Goal: Task Accomplishment & Management: Manage account settings

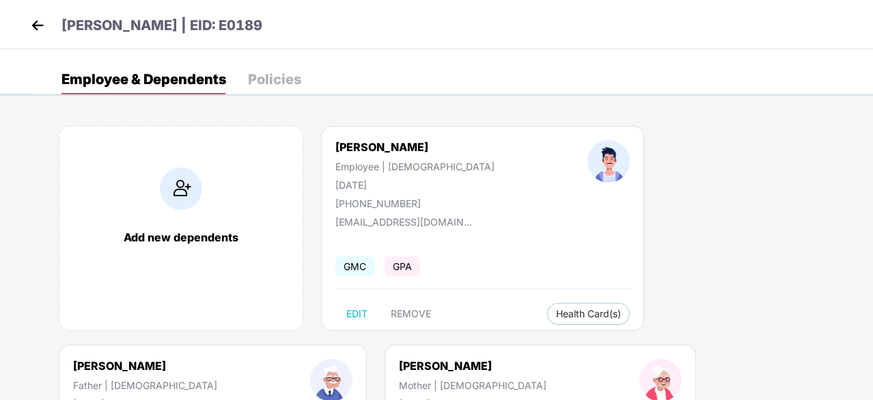
click at [31, 28] on img at bounding box center [37, 25] width 20 height 20
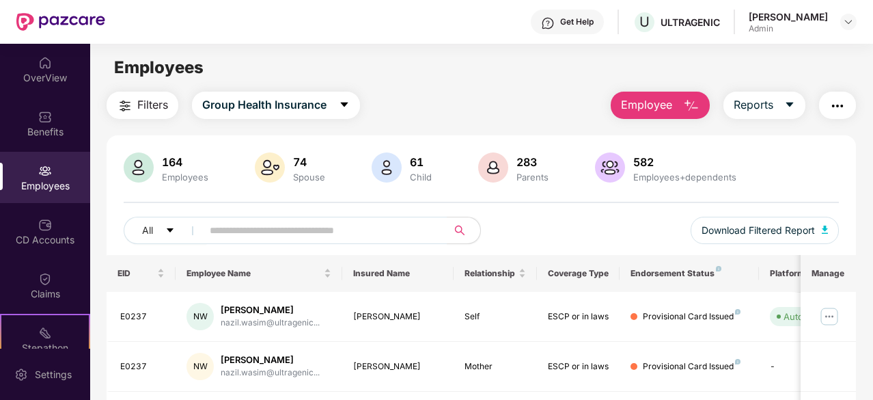
click at [40, 169] on img at bounding box center [45, 171] width 14 height 14
drag, startPoint x: 403, startPoint y: 158, endPoint x: 436, endPoint y: 178, distance: 38.3
click at [432, 178] on div "61 Child" at bounding box center [420, 168] width 33 height 29
click at [439, 180] on div "164 Employees 74 Spouse 61 Child 283 Parents 582 Employees+dependents" at bounding box center [481, 168] width 715 height 33
click at [382, 152] on img at bounding box center [387, 167] width 30 height 30
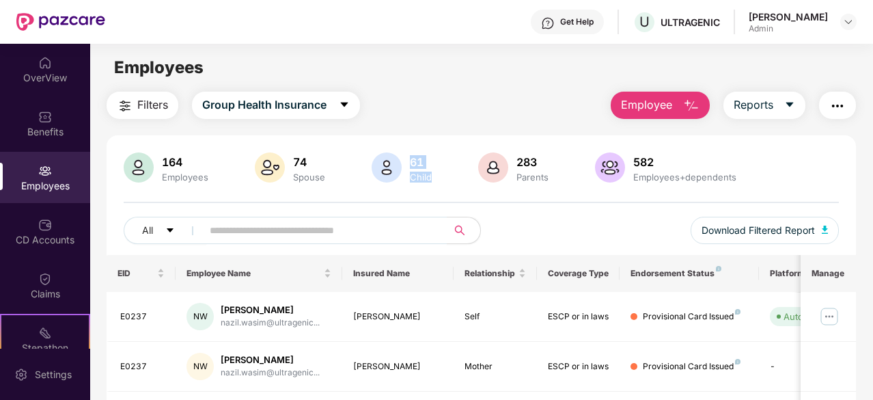
drag, startPoint x: 434, startPoint y: 165, endPoint x: 408, endPoint y: 96, distance: 72.8
click at [408, 96] on div "Filters Group Health Insurance Employee Reports" at bounding box center [481, 105] width 749 height 27
drag, startPoint x: 410, startPoint y: 162, endPoint x: 438, endPoint y: 177, distance: 31.8
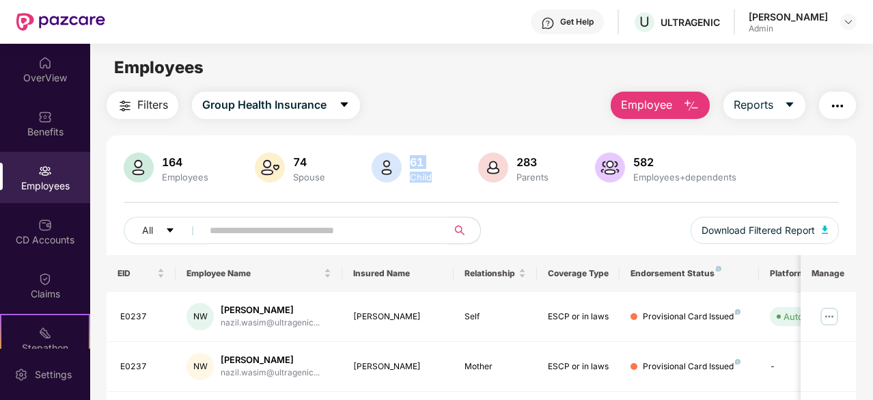
click at [438, 177] on div "164 Employees 74 Spouse 61 Child 283 Parents 582 Employees+dependents" at bounding box center [481, 168] width 715 height 33
click at [426, 102] on div "Filters Group Health Insurance Employee Reports" at bounding box center [481, 105] width 749 height 27
drag, startPoint x: 408, startPoint y: 158, endPoint x: 433, endPoint y: 173, distance: 28.8
click at [433, 173] on div "61 Child" at bounding box center [420, 168] width 33 height 29
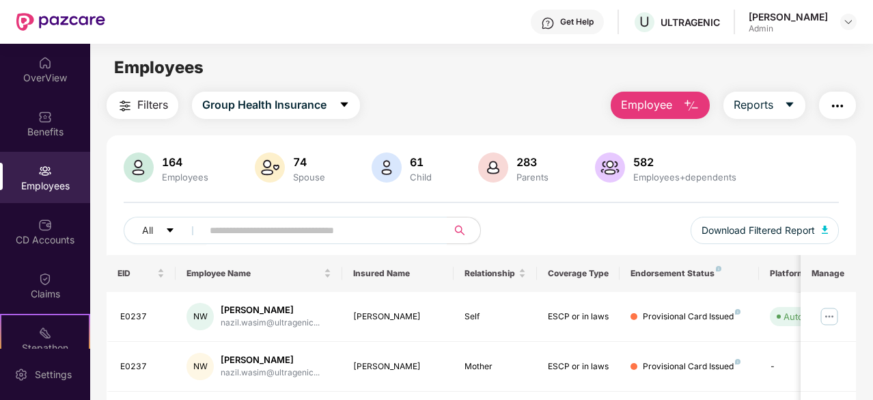
drag, startPoint x: 381, startPoint y: 92, endPoint x: 381, endPoint y: 105, distance: 13.0
click at [383, 92] on div "Filters Group Health Insurance Employee Reports" at bounding box center [481, 105] width 749 height 27
click at [42, 180] on div "Employees" at bounding box center [45, 186] width 90 height 14
click at [343, 109] on icon "caret-down" at bounding box center [344, 104] width 11 height 11
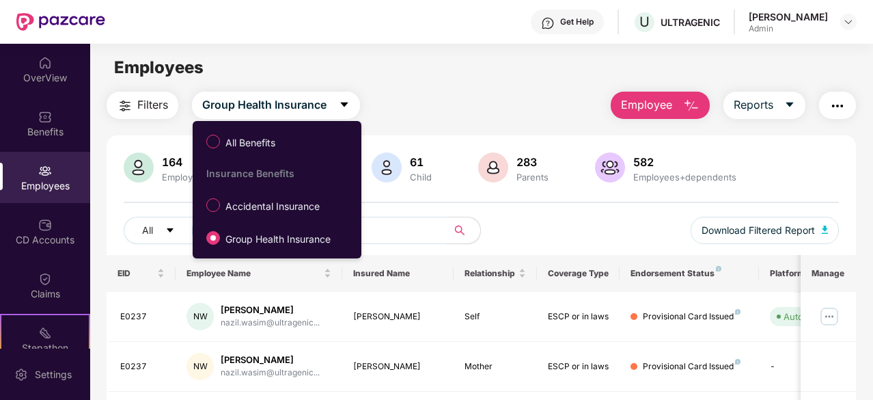
click at [406, 76] on div "Employees" at bounding box center [481, 68] width 782 height 26
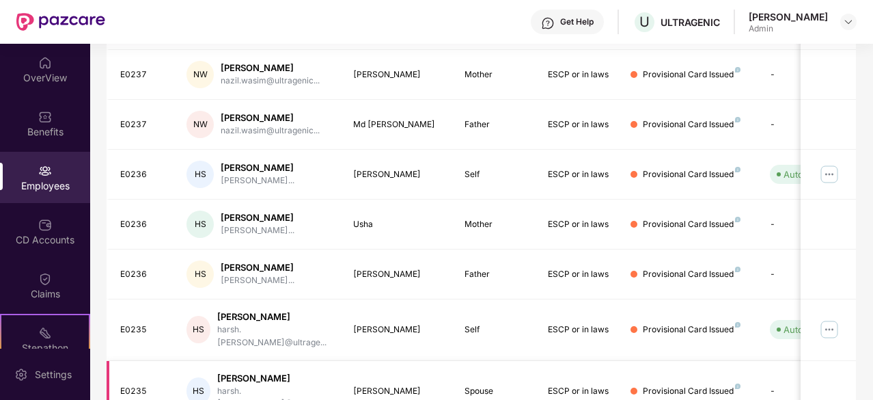
scroll to position [95, 0]
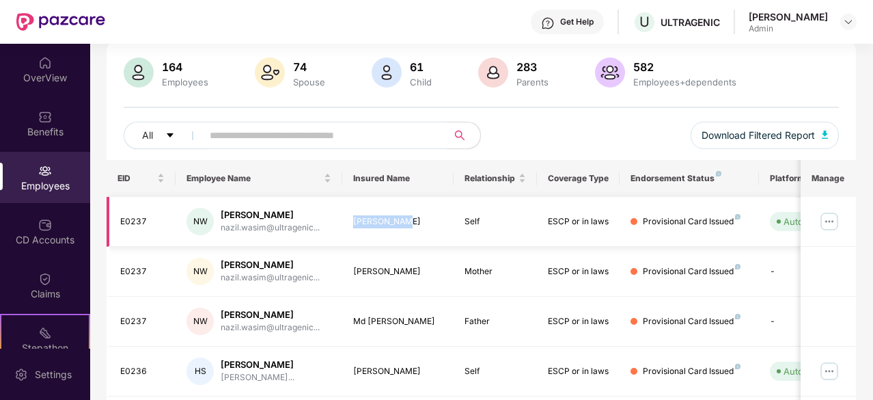
click at [413, 219] on td "[PERSON_NAME]" at bounding box center [397, 222] width 111 height 50
drag, startPoint x: 467, startPoint y: 219, endPoint x: 501, endPoint y: 219, distance: 34.2
click at [497, 219] on div "Self" at bounding box center [495, 221] width 61 height 13
drag, startPoint x: 540, startPoint y: 219, endPoint x: 598, endPoint y: 217, distance: 58.1
click at [598, 217] on td "ESCP or in laws" at bounding box center [578, 222] width 83 height 50
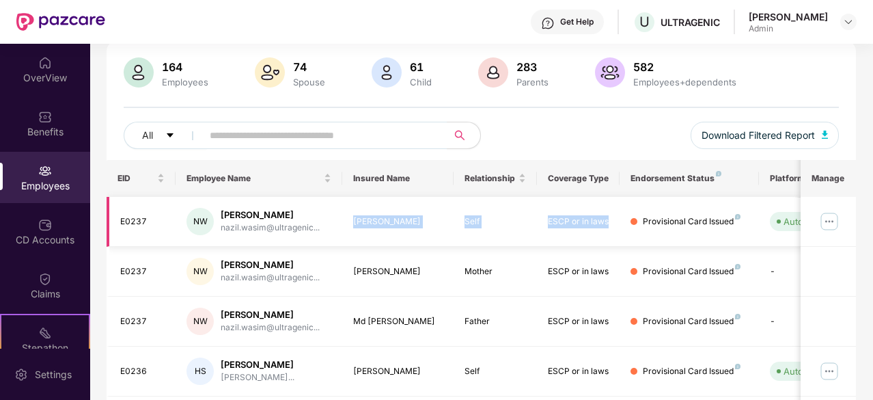
drag, startPoint x: 609, startPoint y: 217, endPoint x: 347, endPoint y: 221, distance: 262.4
click at [347, 221] on tr "E0237 NW [PERSON_NAME] nazil.[PERSON_NAME]@ultragenic... Nazil Wasim Self ESCP …" at bounding box center [551, 222] width 888 height 50
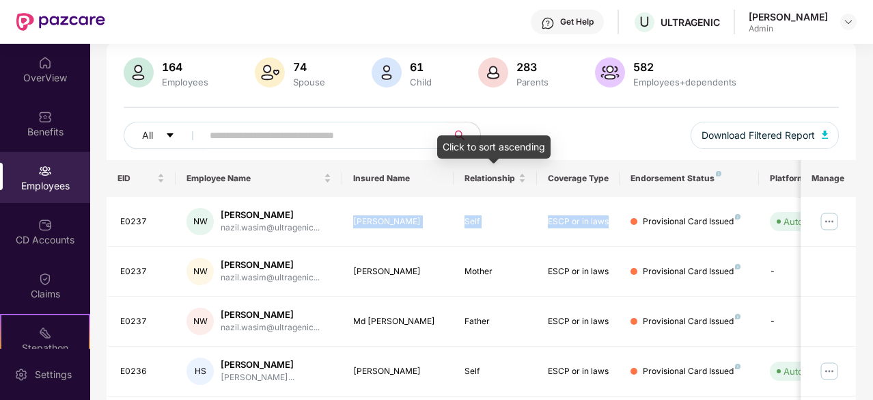
click at [566, 156] on div "All Download Filtered Report" at bounding box center [481, 141] width 715 height 38
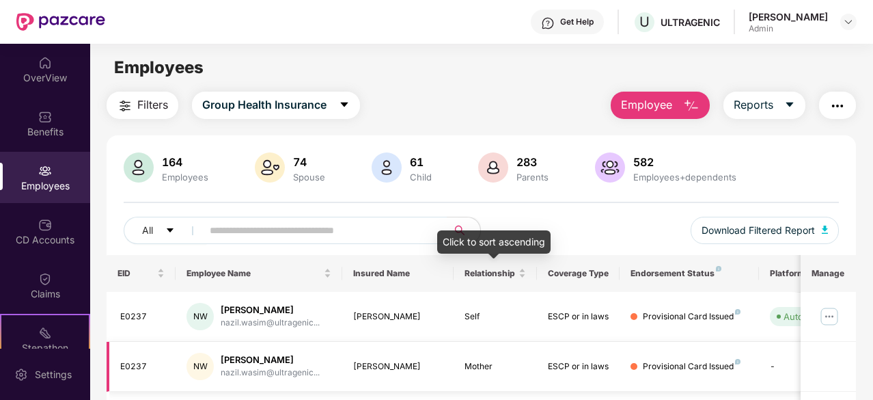
scroll to position [137, 0]
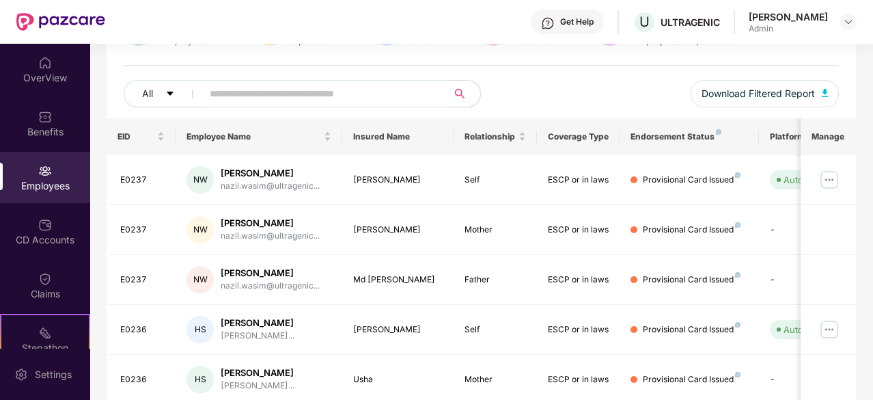
drag, startPoint x: 870, startPoint y: 185, endPoint x: 872, endPoint y: 198, distance: 13.1
click at [872, 198] on div "OverView Benefits Employees CD Accounts Claims Stepathon New Challenge Endorsem…" at bounding box center [436, 222] width 873 height 356
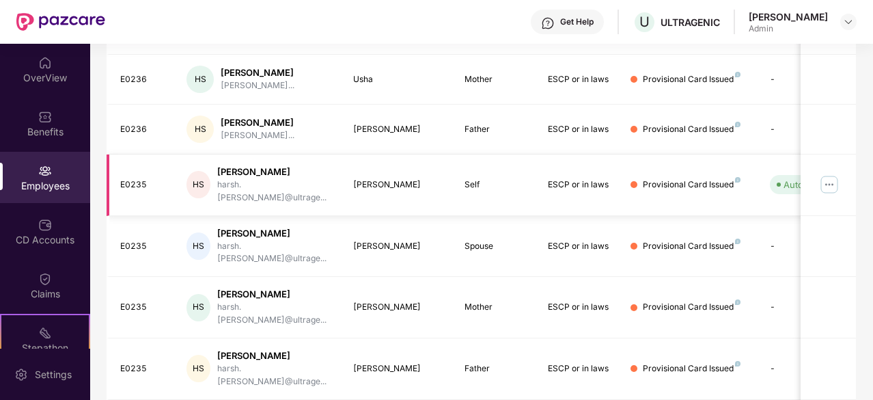
scroll to position [0, 0]
